Goal: Information Seeking & Learning: Learn about a topic

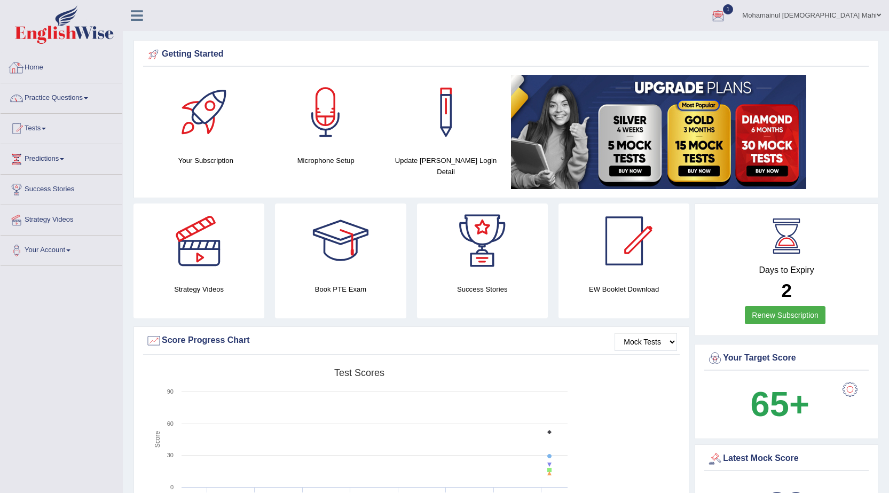
click at [37, 69] on link "Home" at bounding box center [62, 66] width 122 height 27
click at [50, 250] on link "Your Account" at bounding box center [62, 249] width 122 height 27
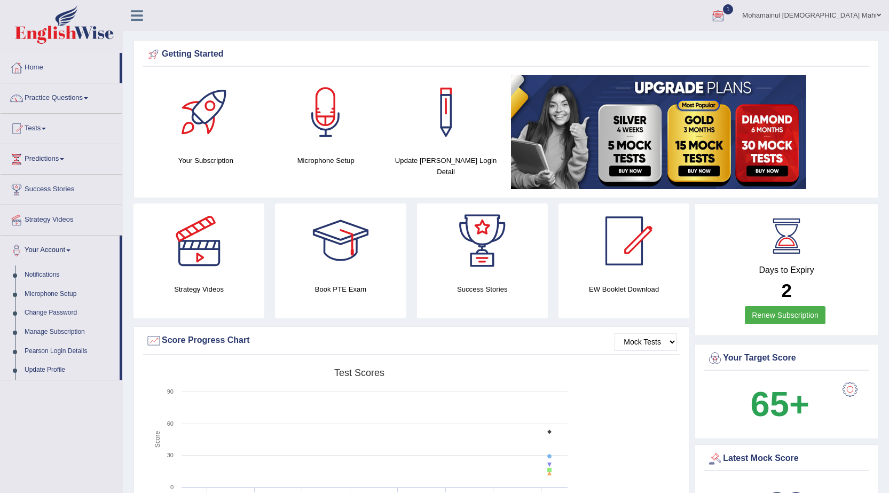
drag, startPoint x: 889, startPoint y: 1, endPoint x: 637, endPoint y: 17, distance: 252.1
click at [637, 17] on ul "Mohamainul Islam Mahi Toggle navigation Username: mahi86 Access Type: Online Su…" at bounding box center [621, 15] width 537 height 30
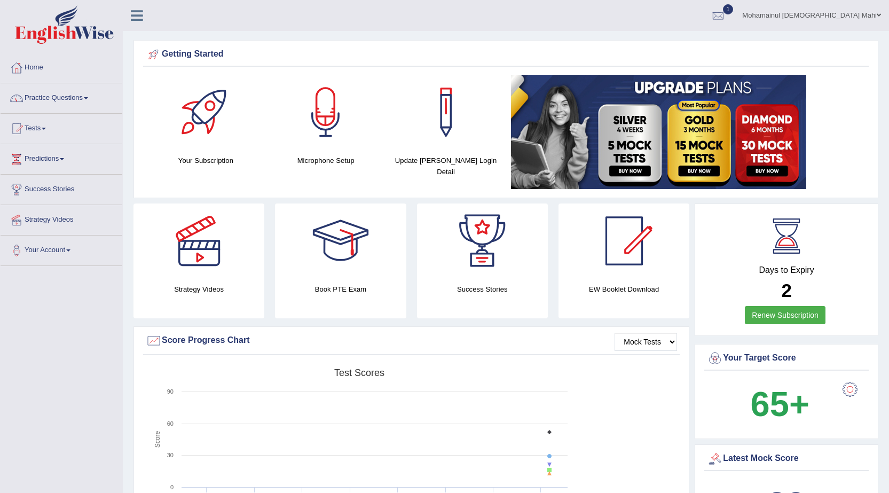
click at [837, 15] on link "Mohamainul [DEMOGRAPHIC_DATA] Mahi" at bounding box center [811, 14] width 155 height 28
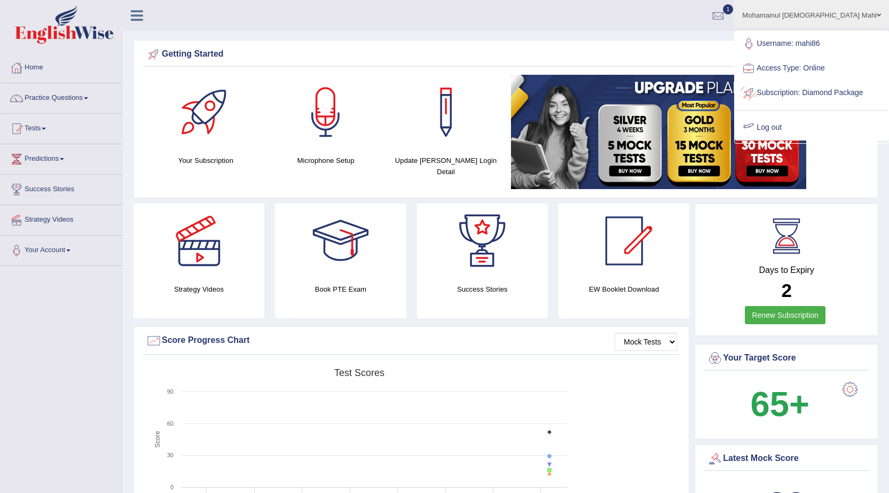
click at [800, 140] on link "Log out" at bounding box center [811, 127] width 153 height 25
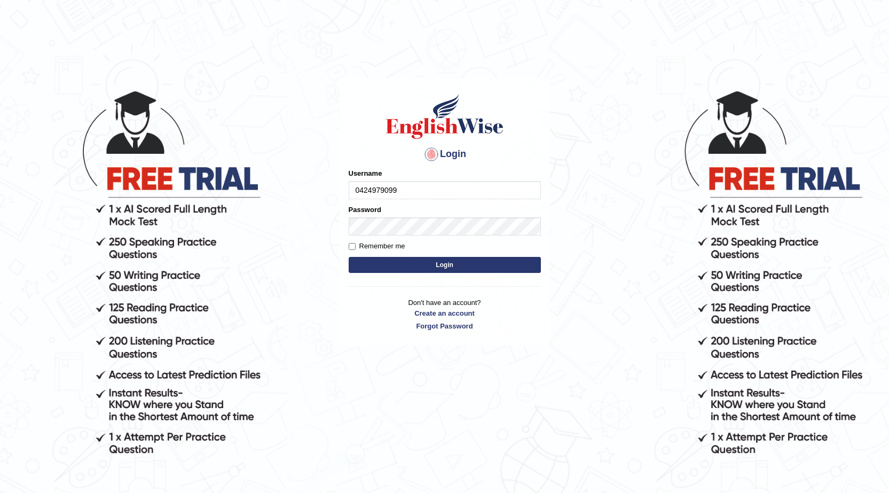
type input "0424979099"
click at [351, 309] on link "Create an account" at bounding box center [445, 313] width 192 height 10
click at [421, 363] on div "Login Please fix the following errors: Username 0424979099 Password Remember me…" at bounding box center [445, 290] width 214 height 493
click at [452, 268] on button "Login" at bounding box center [445, 265] width 192 height 16
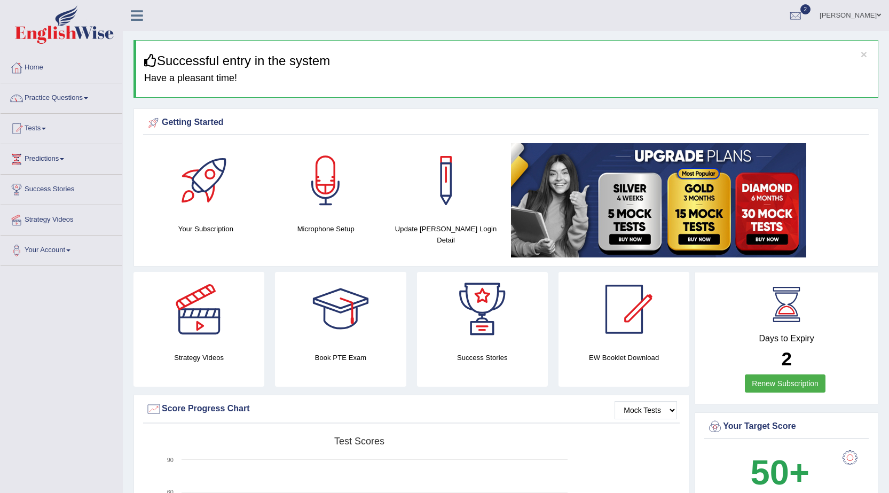
click at [57, 96] on link "Practice Questions" at bounding box center [62, 96] width 122 height 27
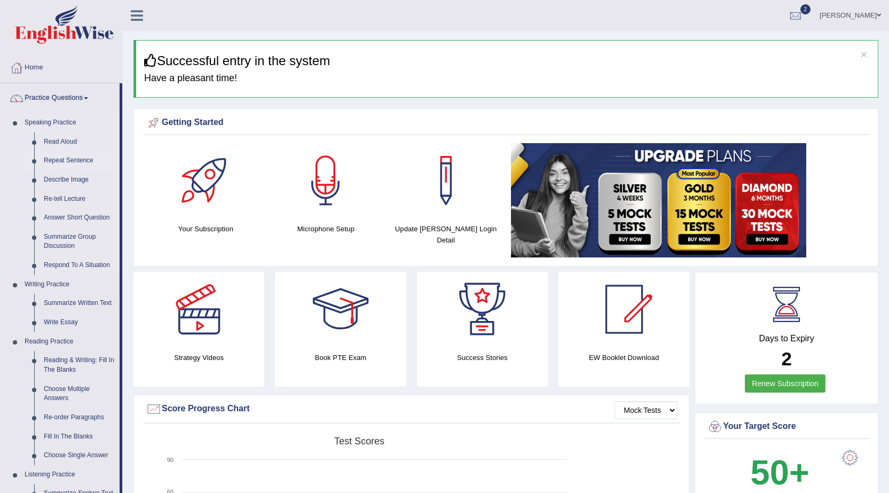
click at [66, 162] on link "Repeat Sentence" at bounding box center [79, 160] width 81 height 19
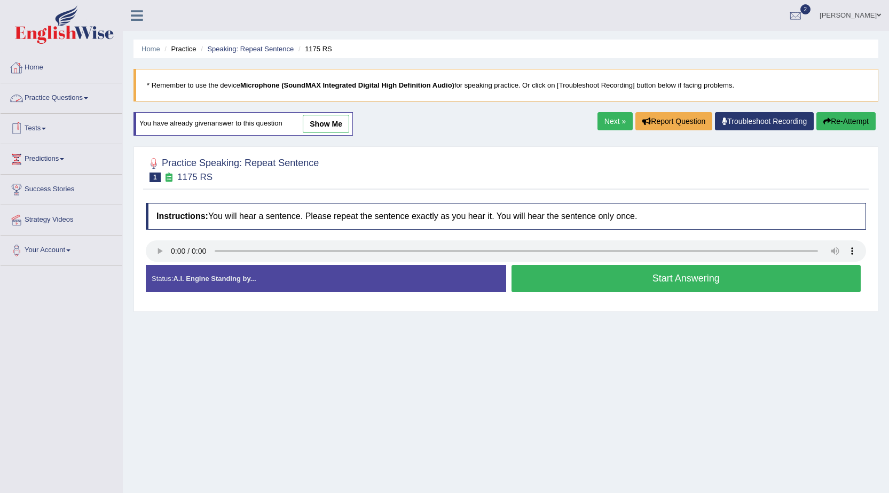
click at [33, 68] on link "Home" at bounding box center [62, 66] width 122 height 27
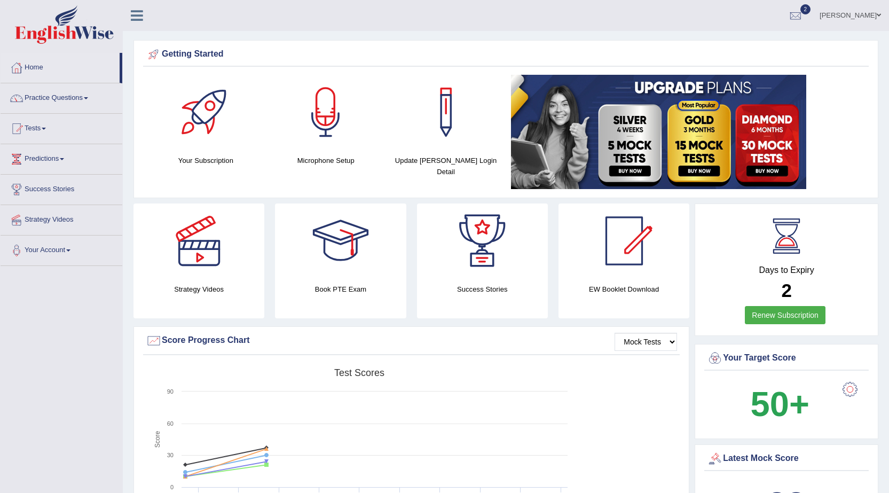
click at [781, 316] on link "Renew Subscription" at bounding box center [785, 315] width 81 height 18
click at [784, 311] on link "Renew Subscription" at bounding box center [785, 315] width 81 height 18
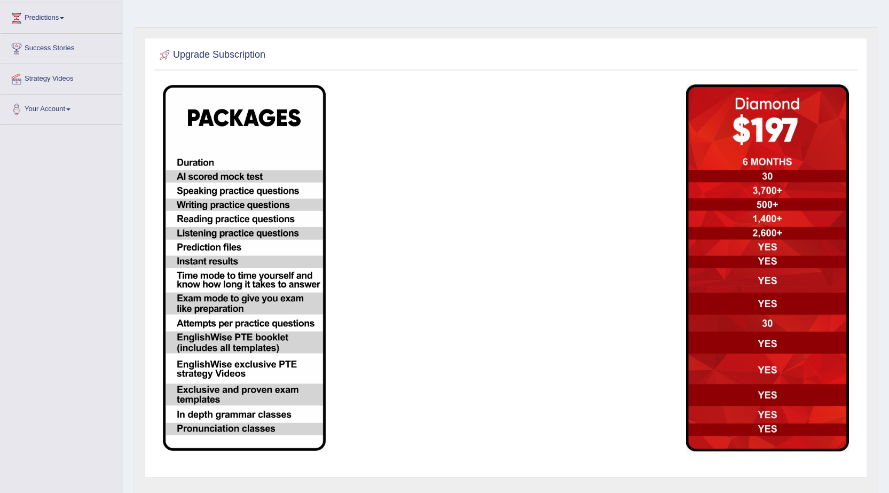
scroll to position [160, 0]
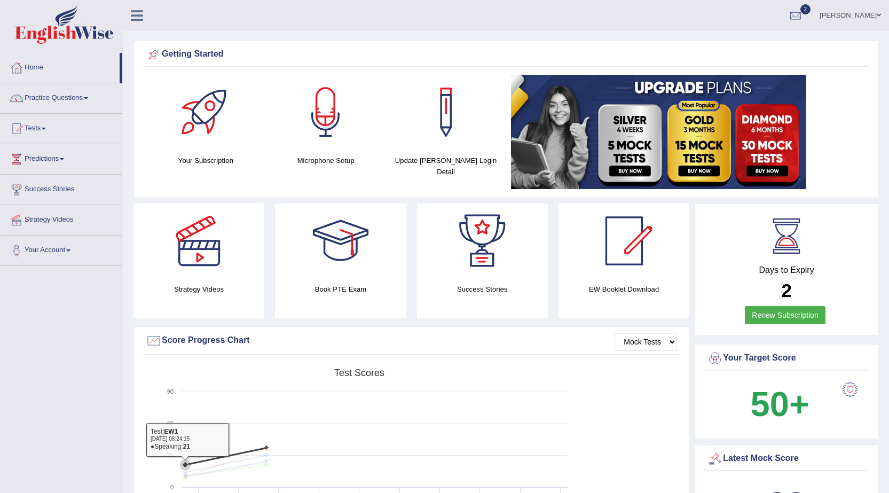
click at [207, 403] on rect at bounding box center [359, 446] width 427 height 166
click at [65, 95] on link "Practice Questions" at bounding box center [62, 96] width 122 height 27
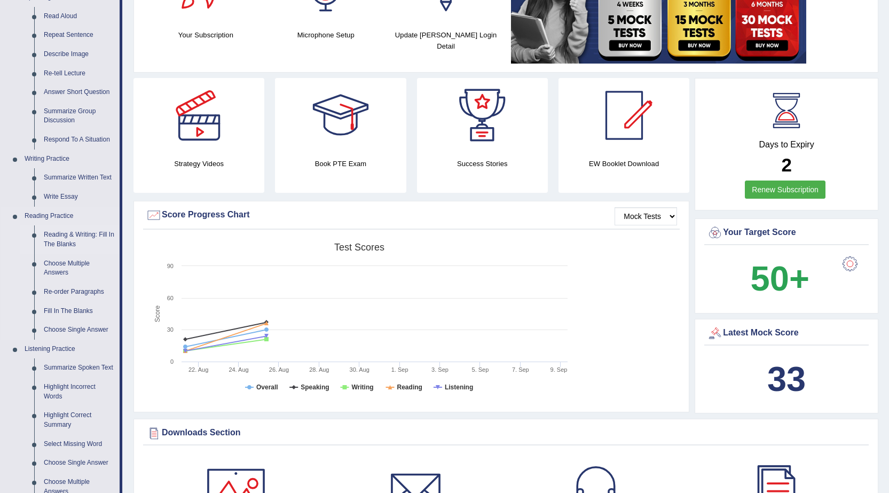
scroll to position [160, 0]
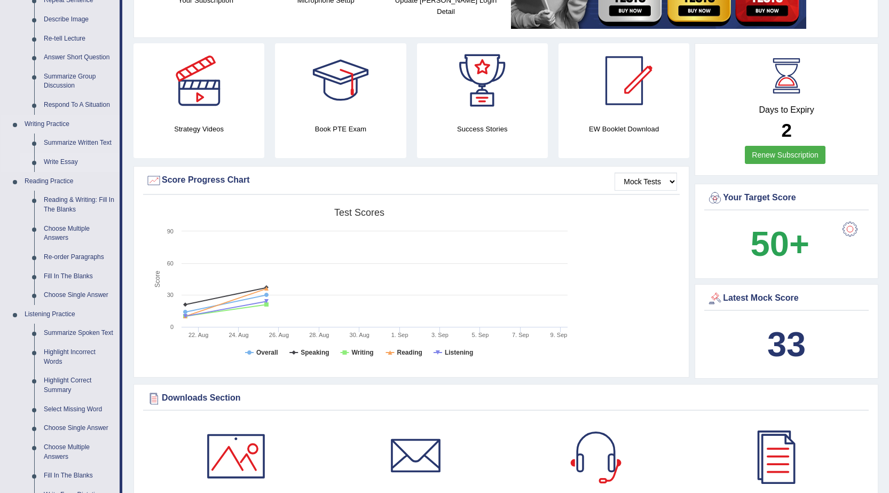
click at [62, 158] on link "Write Essay" at bounding box center [79, 162] width 81 height 19
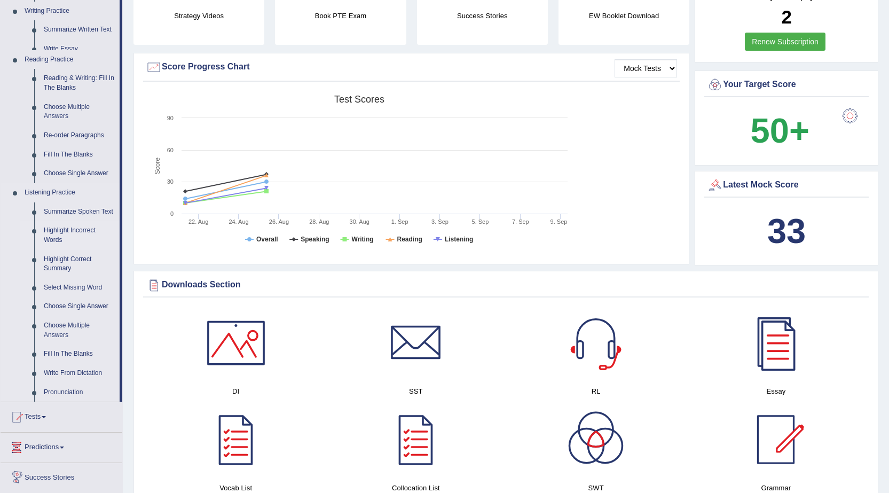
scroll to position [721, 0]
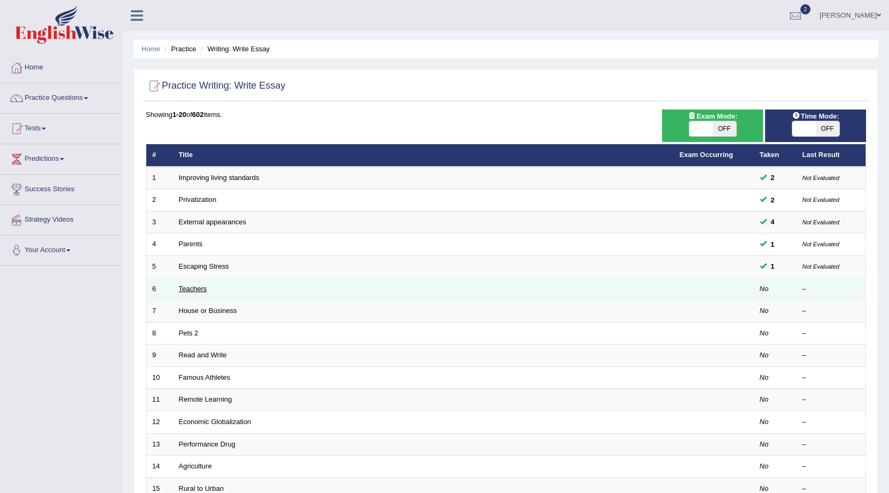
click at [193, 289] on link "Teachers" at bounding box center [193, 289] width 28 height 8
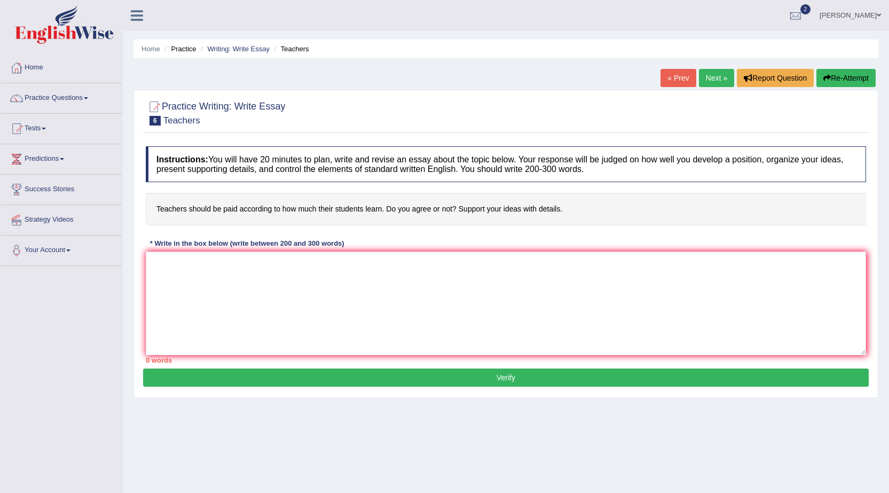
click at [265, 277] on textarea at bounding box center [506, 304] width 720 height 104
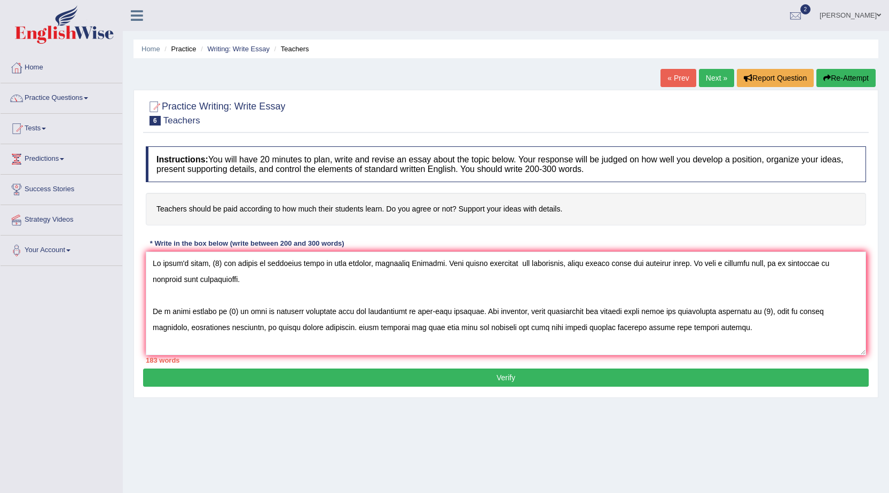
drag, startPoint x: 220, startPoint y: 263, endPoint x: 242, endPoint y: 237, distance: 34.8
click at [219, 263] on textarea at bounding box center [506, 304] width 720 height 104
click at [164, 311] on textarea at bounding box center [506, 304] width 720 height 104
click at [231, 311] on textarea at bounding box center [506, 304] width 720 height 104
click at [436, 309] on textarea at bounding box center [506, 304] width 720 height 104
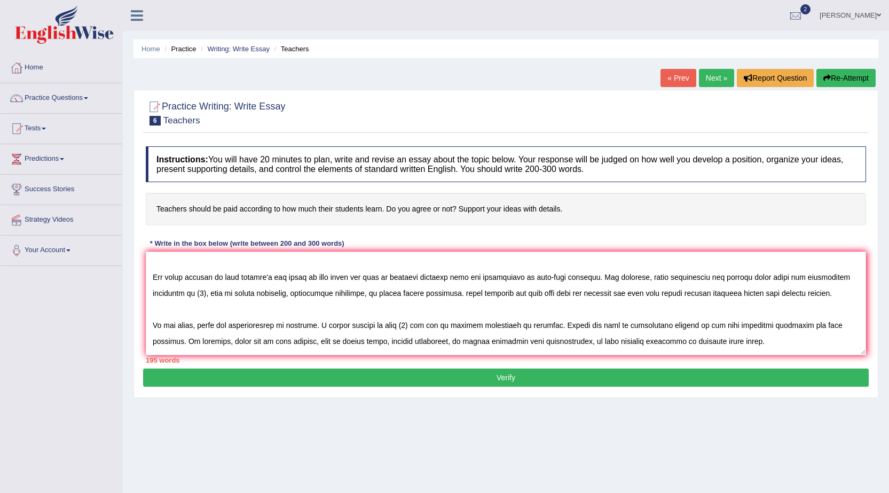
scroll to position [53, 0]
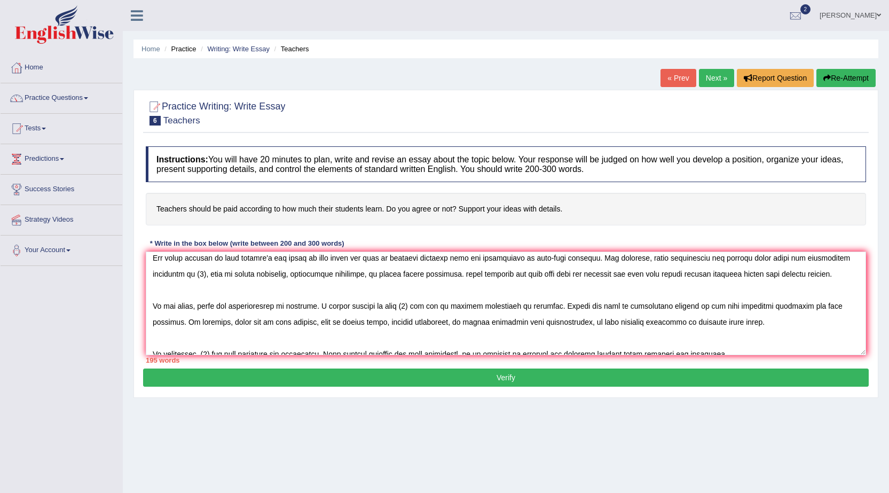
click at [206, 276] on textarea at bounding box center [506, 304] width 720 height 104
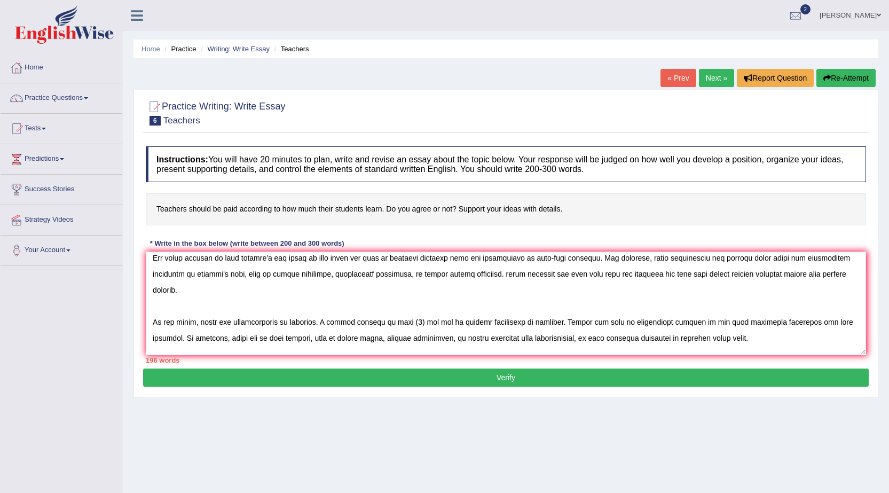
scroll to position [80, 0]
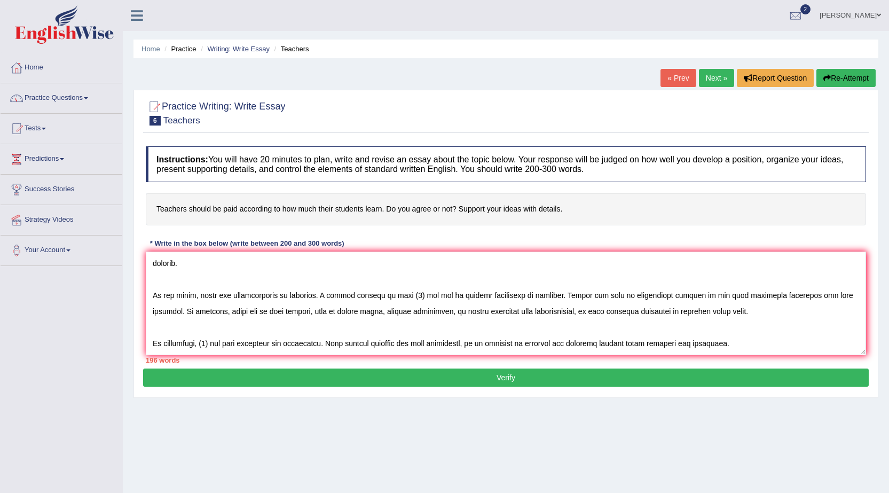
click at [418, 296] on textarea at bounding box center [506, 304] width 720 height 104
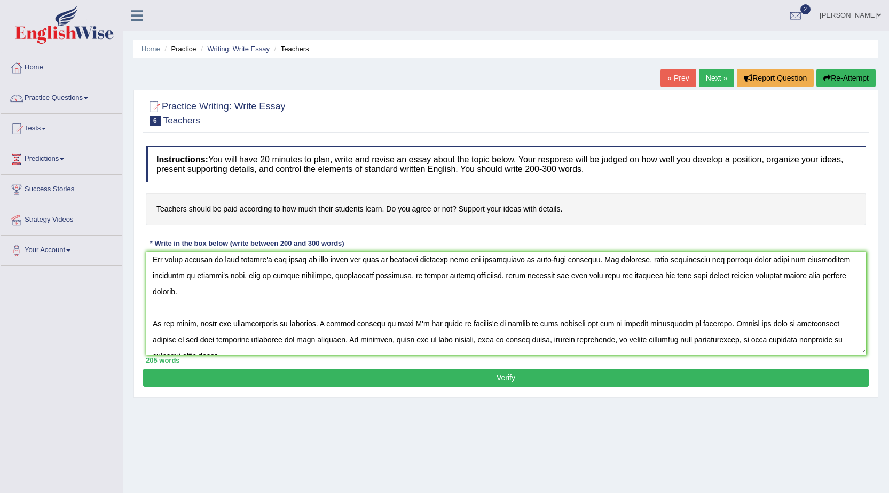
scroll to position [96, 0]
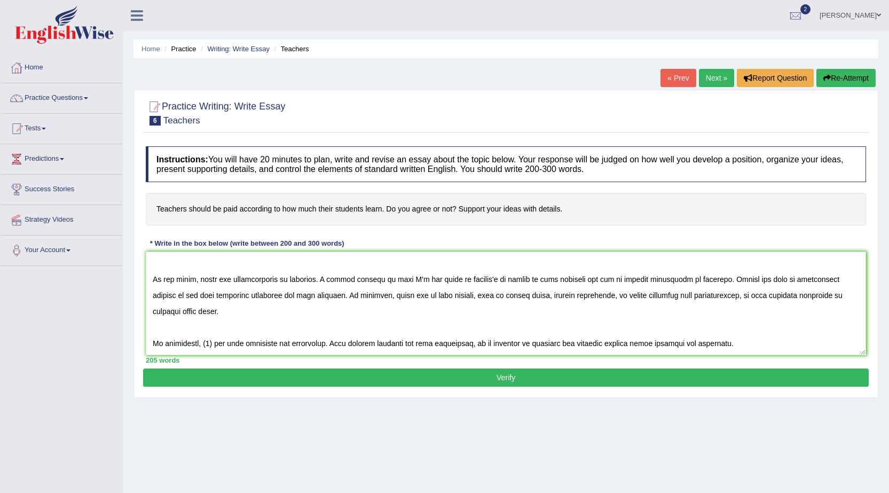
click at [210, 343] on textarea at bounding box center [506, 304] width 720 height 104
click at [295, 342] on textarea at bounding box center [506, 304] width 720 height 104
click at [518, 280] on textarea at bounding box center [506, 304] width 720 height 104
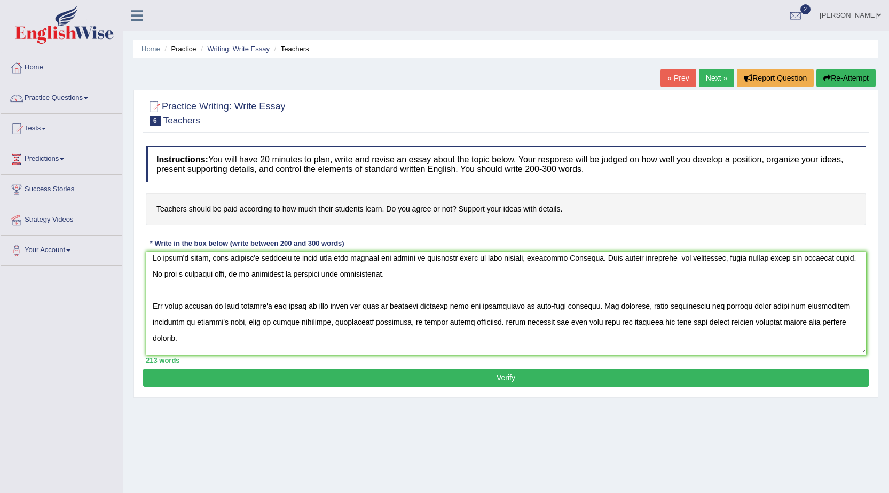
scroll to position [0, 0]
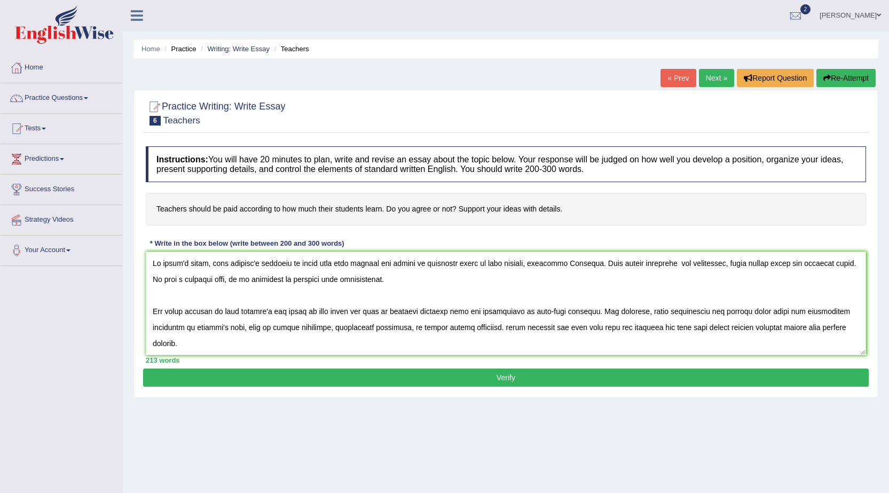
type textarea "In today's world, many teacher's struggle to about they paid problem has become…"
click at [506, 381] on button "Verify" at bounding box center [506, 378] width 726 height 18
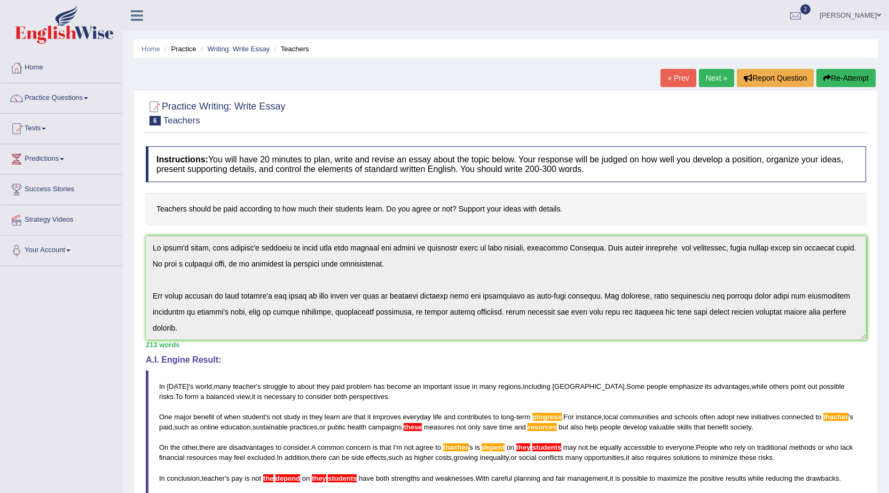
click at [876, 293] on div "Practice Writing: Write Essay 6 Teachers Instructions: You will have 20 minutes…" at bounding box center [506, 376] width 745 height 572
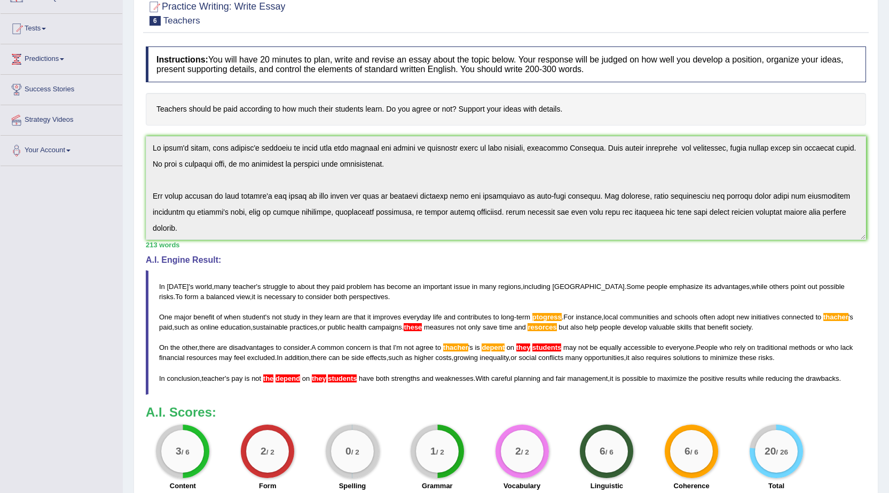
scroll to position [62, 0]
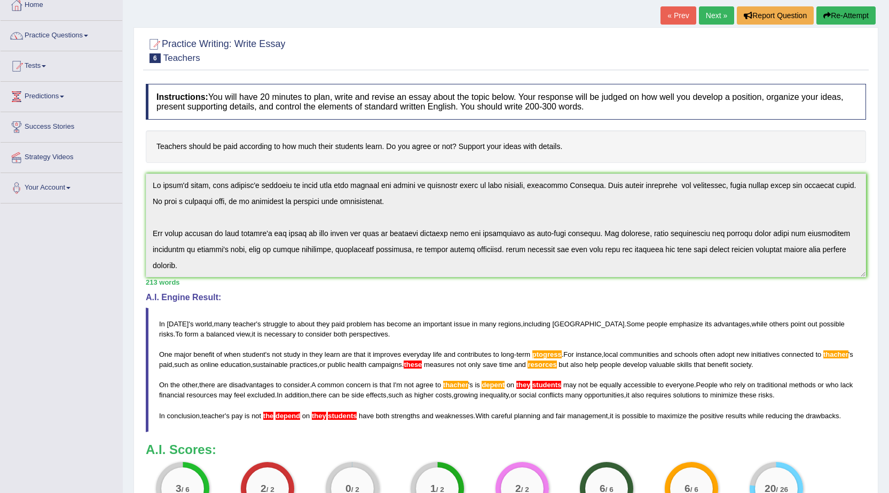
click at [858, 15] on button "Re-Attempt" at bounding box center [846, 15] width 59 height 18
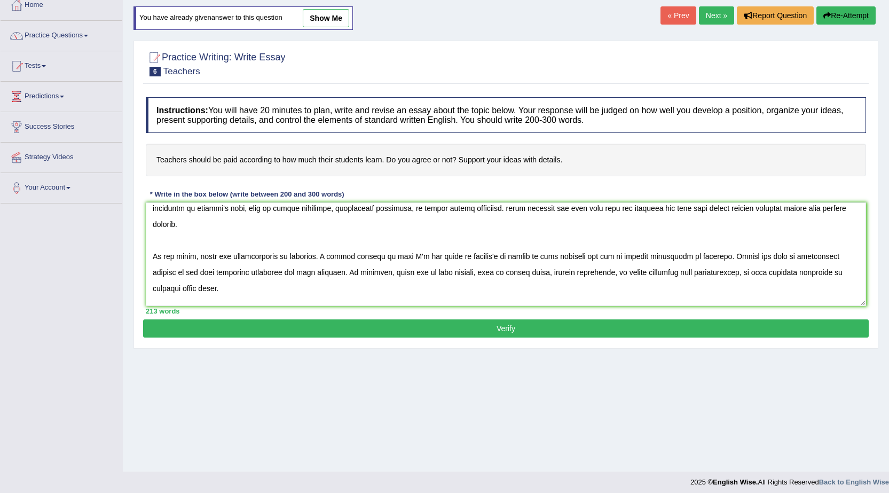
scroll to position [53, 0]
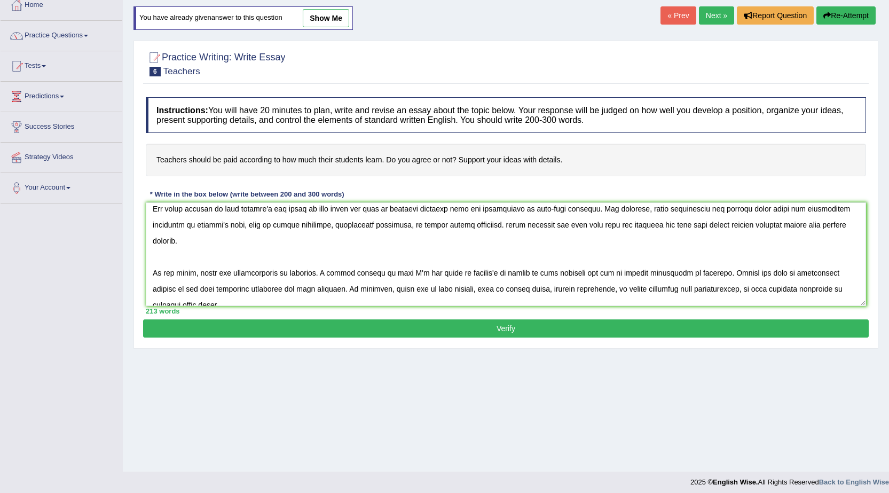
click at [562, 209] on textarea at bounding box center [506, 254] width 720 height 104
click at [204, 226] on textarea at bounding box center [506, 254] width 720 height 104
click at [503, 225] on textarea at bounding box center [506, 254] width 720 height 104
click at [651, 226] on textarea at bounding box center [506, 254] width 720 height 104
click at [467, 272] on textarea at bounding box center [506, 254] width 720 height 104
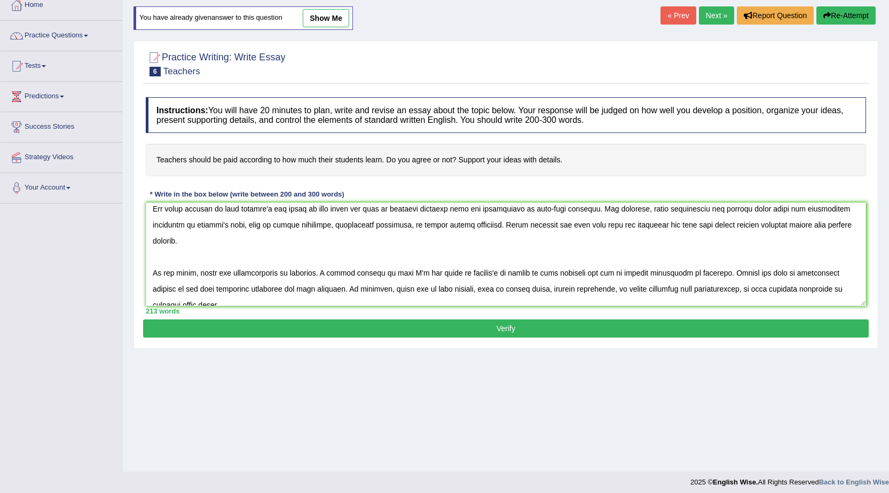
click at [525, 273] on textarea at bounding box center [506, 254] width 720 height 104
type textarea "In today's world, many teacher's struggle to about they paid problem has become…"
click at [520, 330] on button "Verify" at bounding box center [506, 328] width 726 height 18
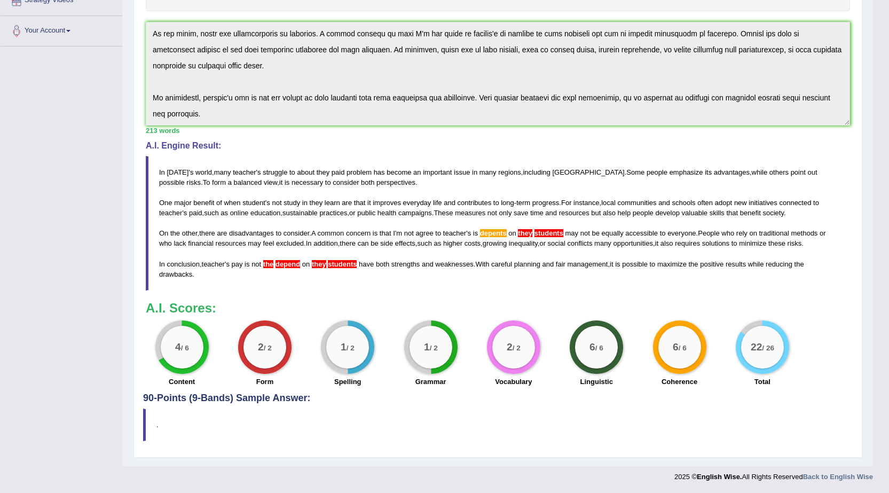
scroll to position [0, 0]
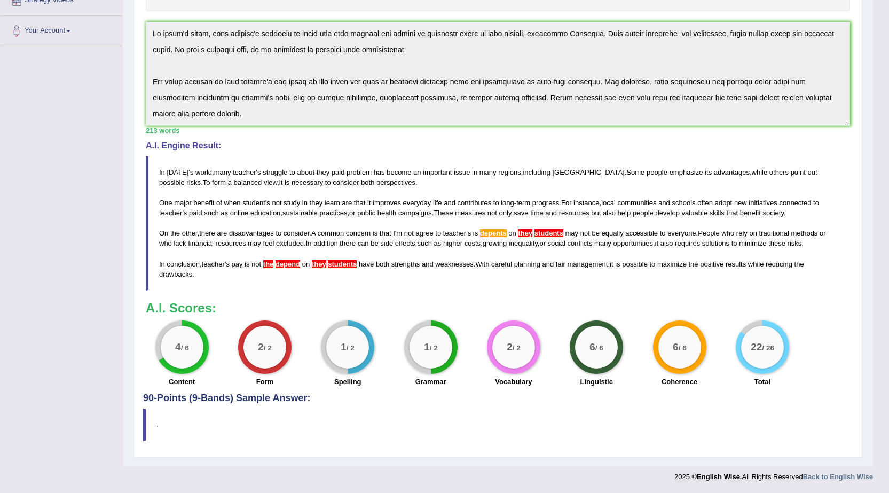
click at [139, 26] on div "Practice Writing: Write Essay 6 Teachers Instructions: You will have 20 minutes…" at bounding box center [498, 167] width 729 height 582
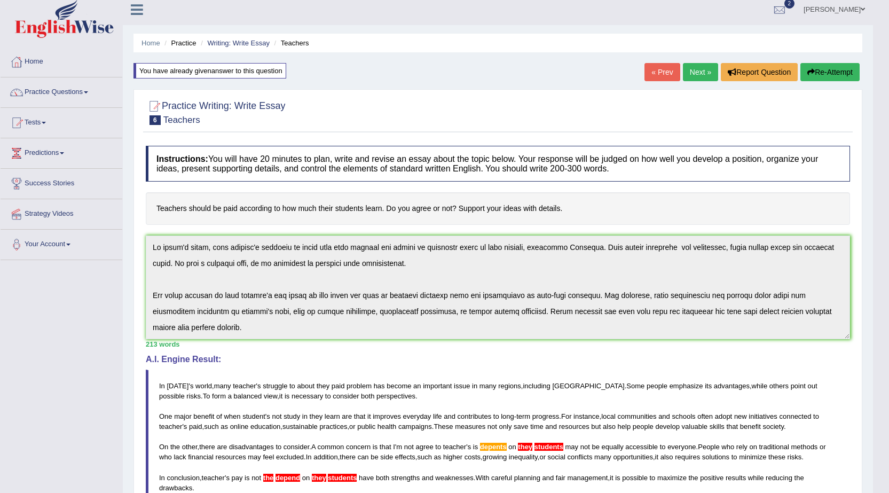
click at [845, 75] on button "Re-Attempt" at bounding box center [830, 72] width 59 height 18
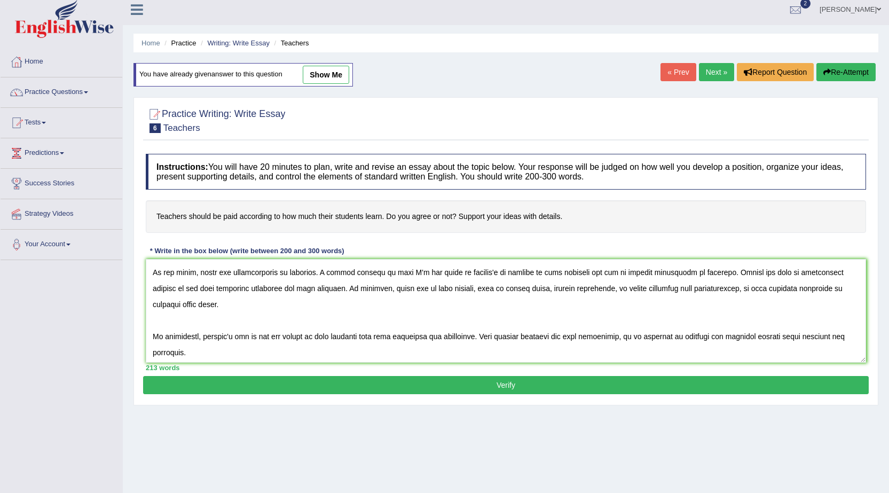
scroll to position [112, 0]
click at [525, 270] on textarea at bounding box center [506, 311] width 720 height 104
click at [302, 334] on textarea at bounding box center [506, 311] width 720 height 104
click at [334, 337] on textarea at bounding box center [506, 311] width 720 height 104
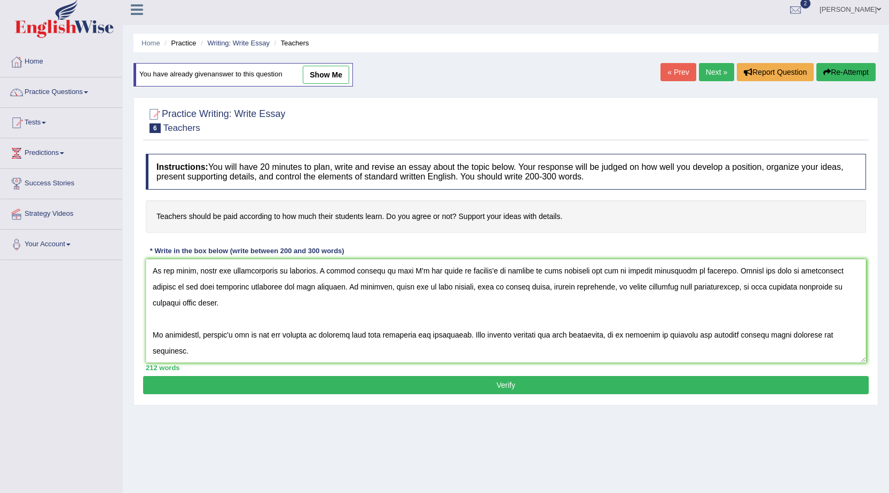
click at [560, 272] on textarea at bounding box center [506, 311] width 720 height 104
type textarea "In [DATE] world, many teacher's struggle to about they paid problem has become …"
click at [506, 381] on button "Verify" at bounding box center [506, 385] width 726 height 18
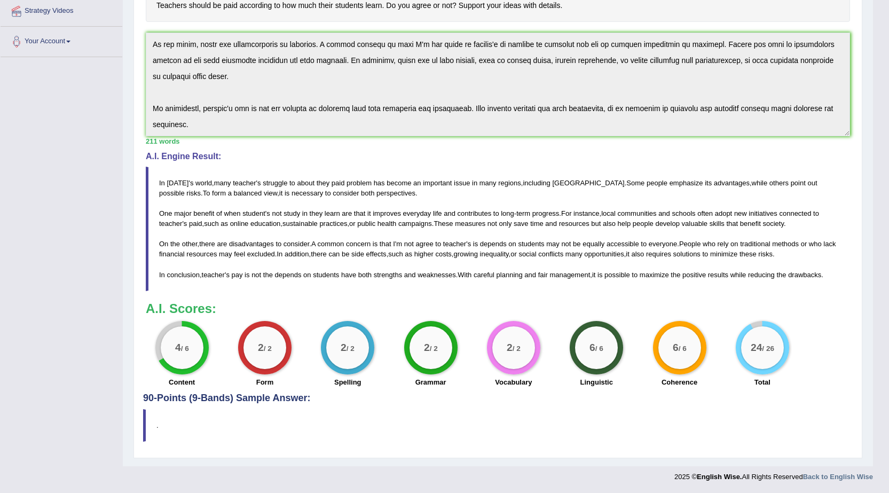
scroll to position [0, 0]
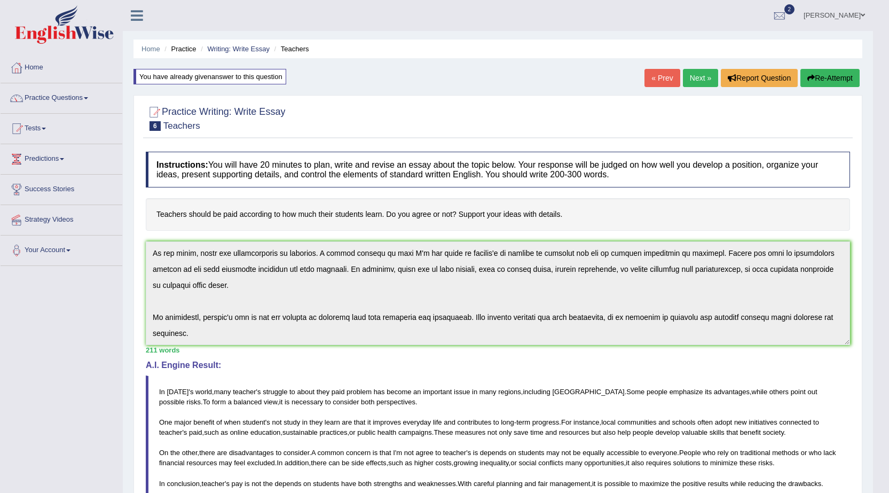
click at [696, 73] on link "Next »" at bounding box center [700, 78] width 35 height 18
